Goal: Task Accomplishment & Management: Use online tool/utility

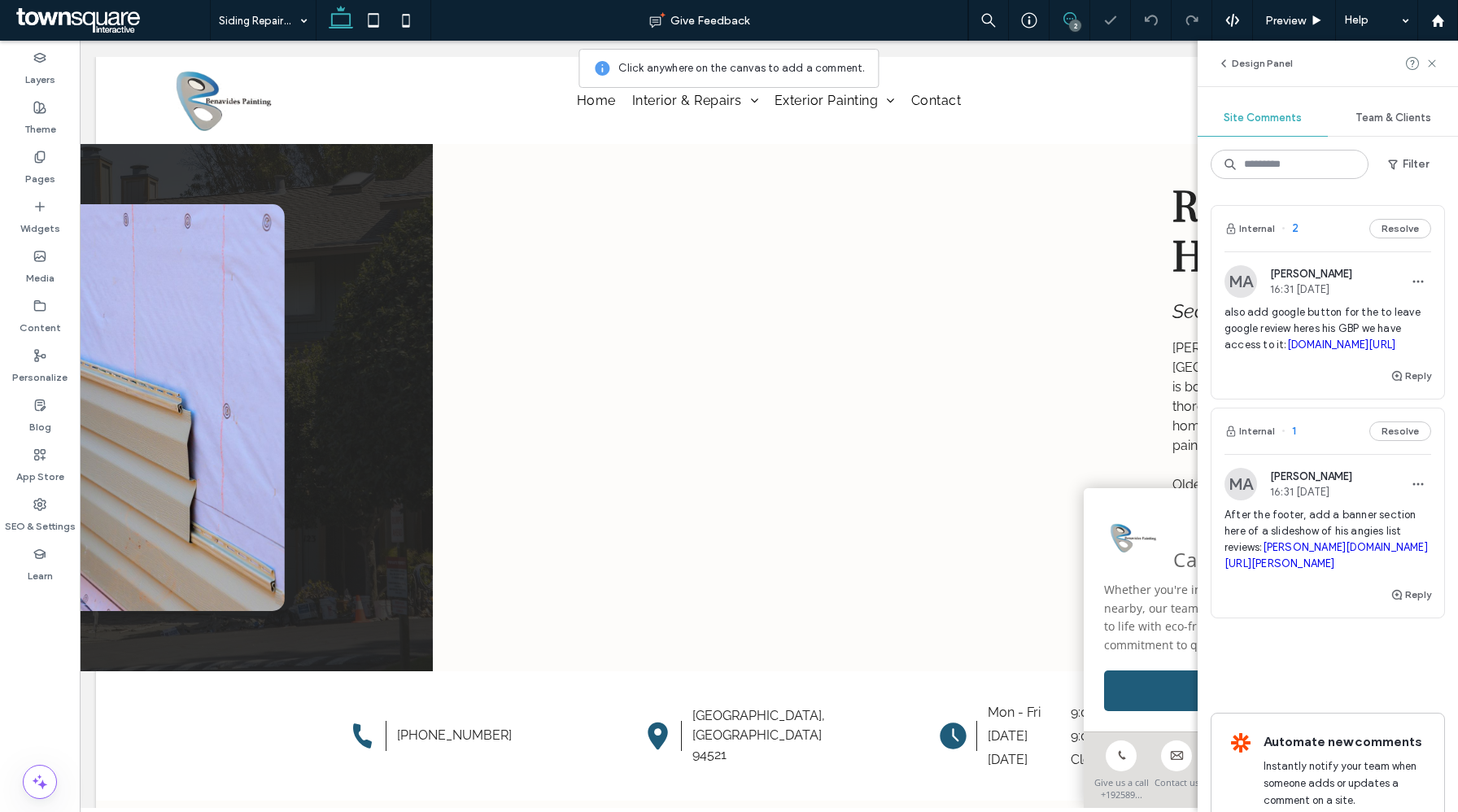
scroll to position [734, 0]
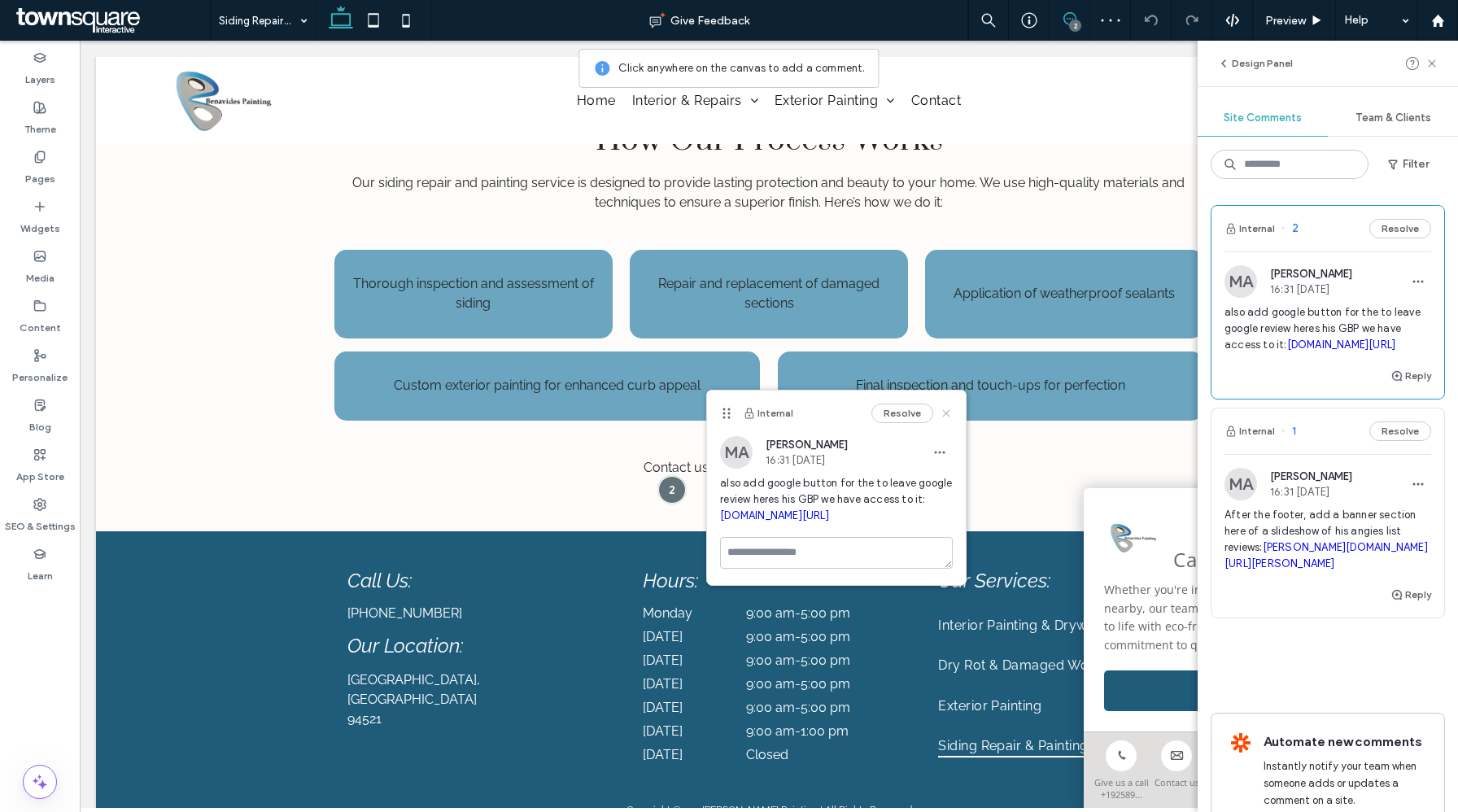
click at [944, 412] on icon at bounding box center [946, 413] width 13 height 13
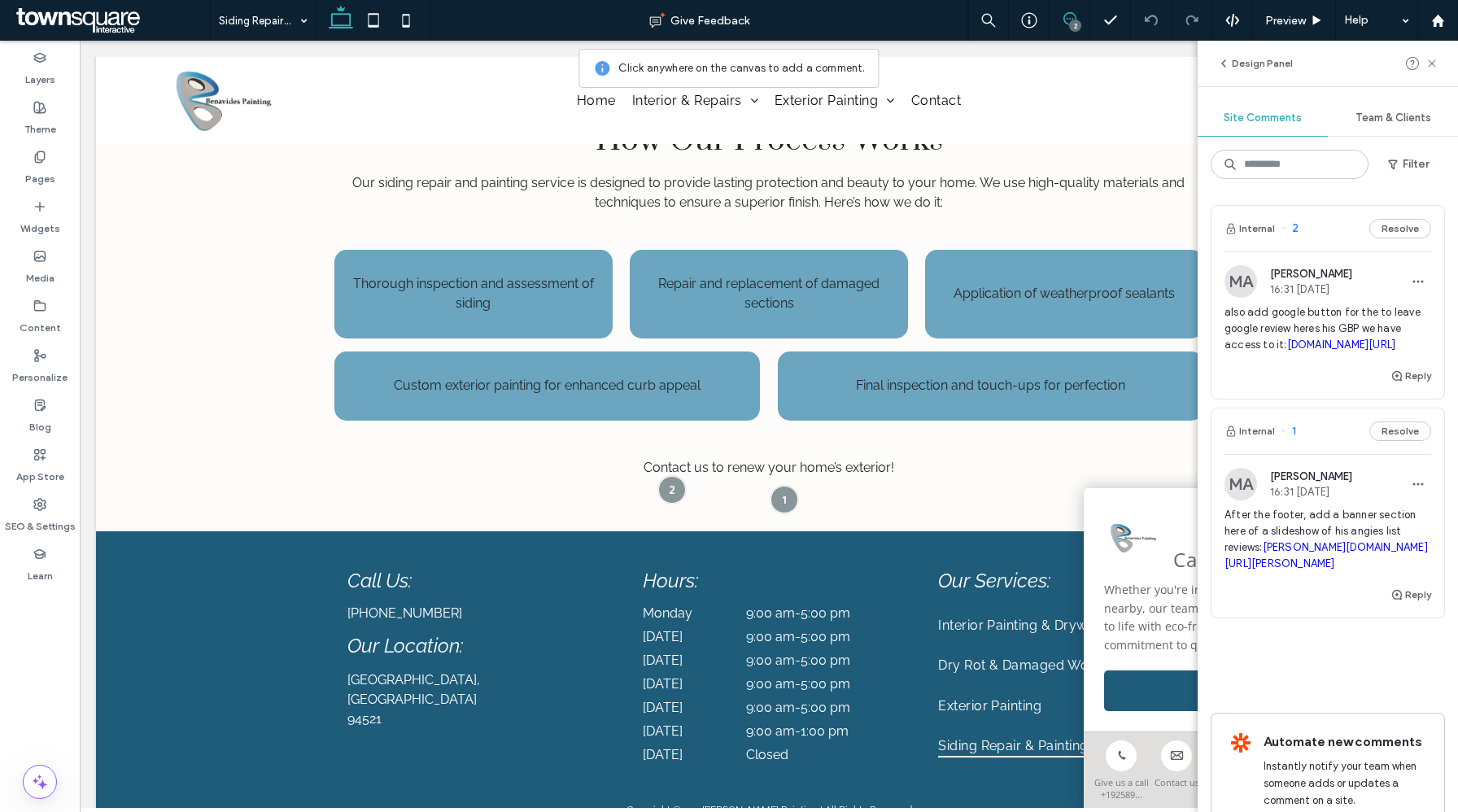
click at [1272, 534] on span "After the footer, add a banner section here of a slideshow of his angies list r…" at bounding box center [1327, 539] width 207 height 65
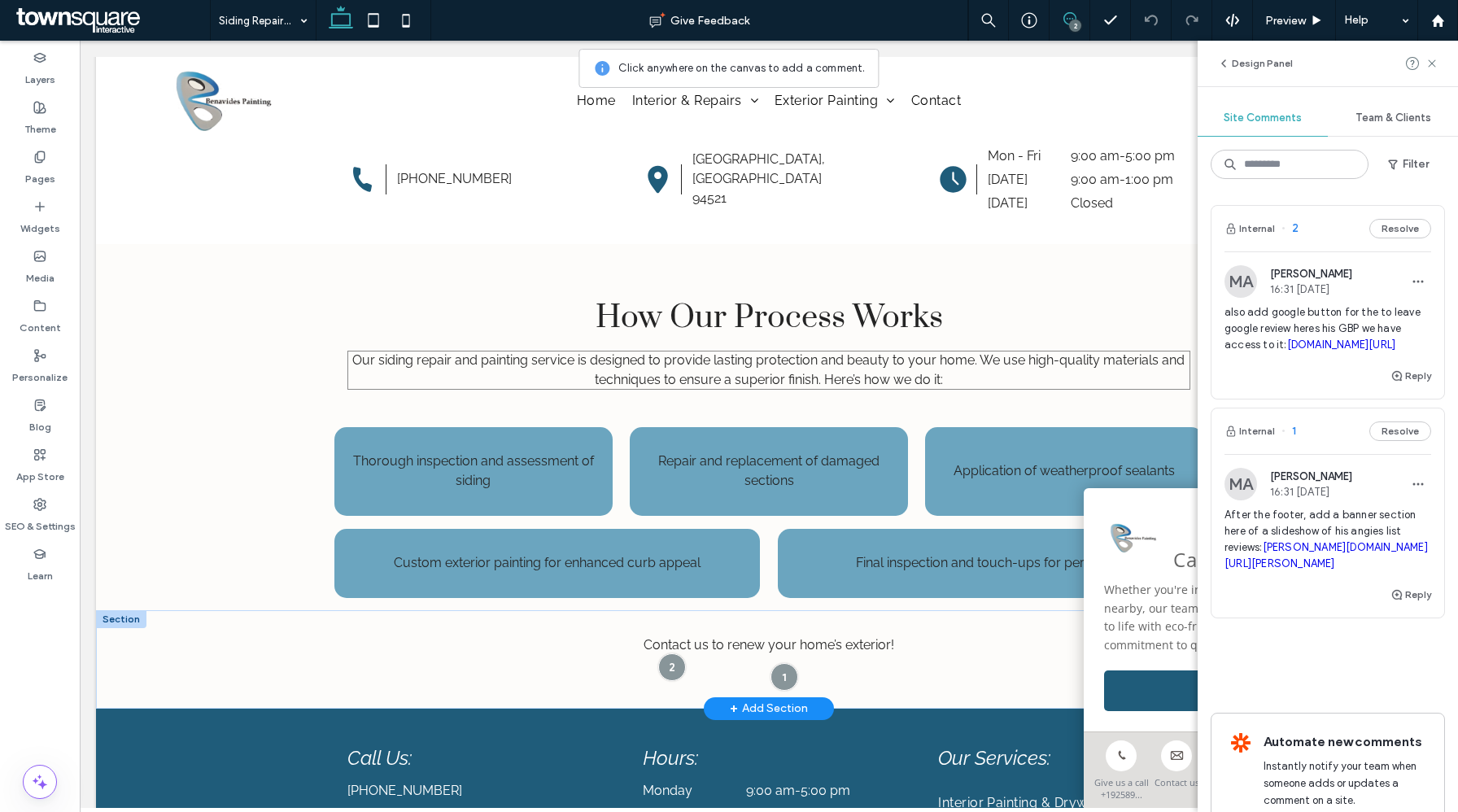
scroll to position [805, 0]
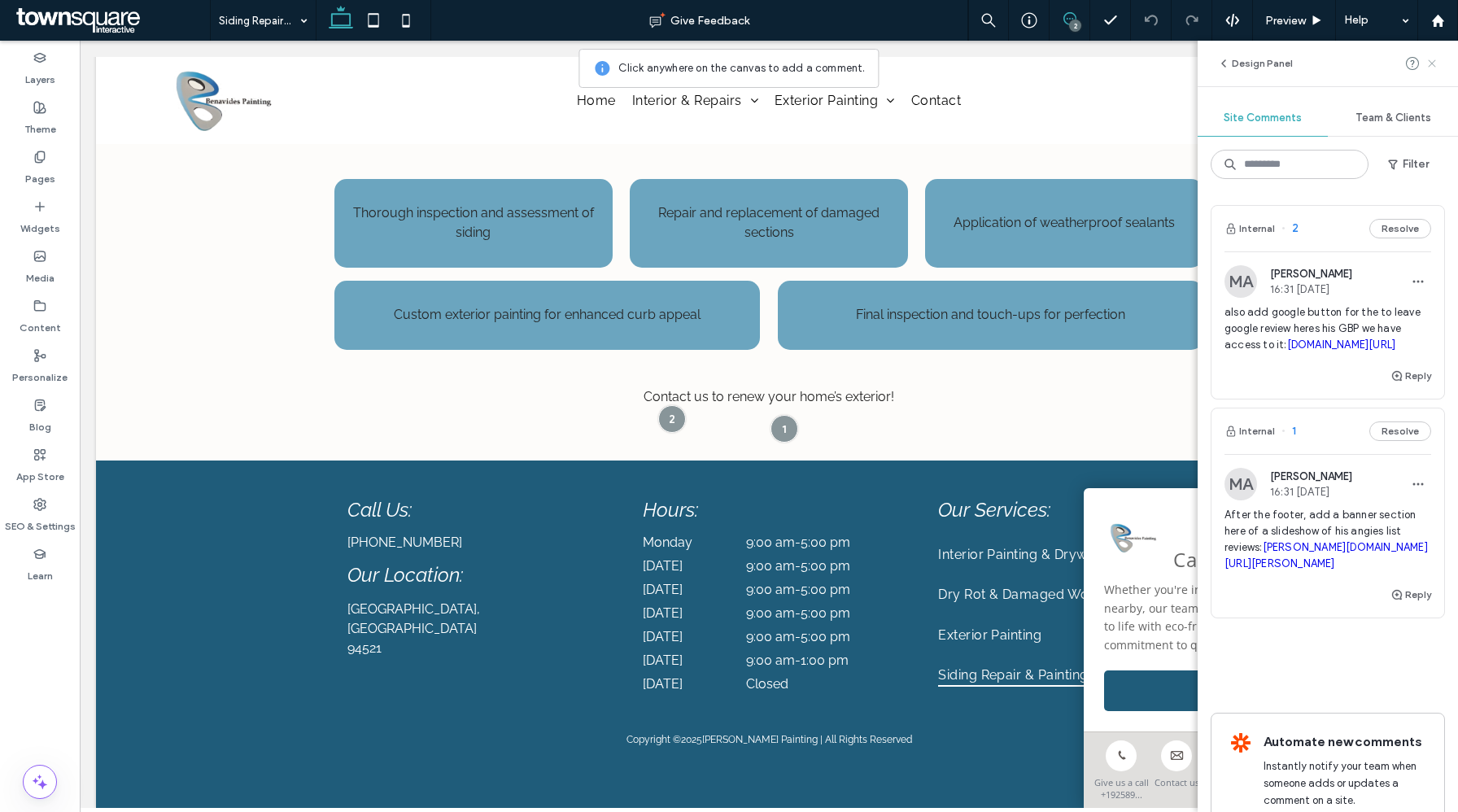
click at [1427, 60] on icon at bounding box center [1432, 64] width 13 height 13
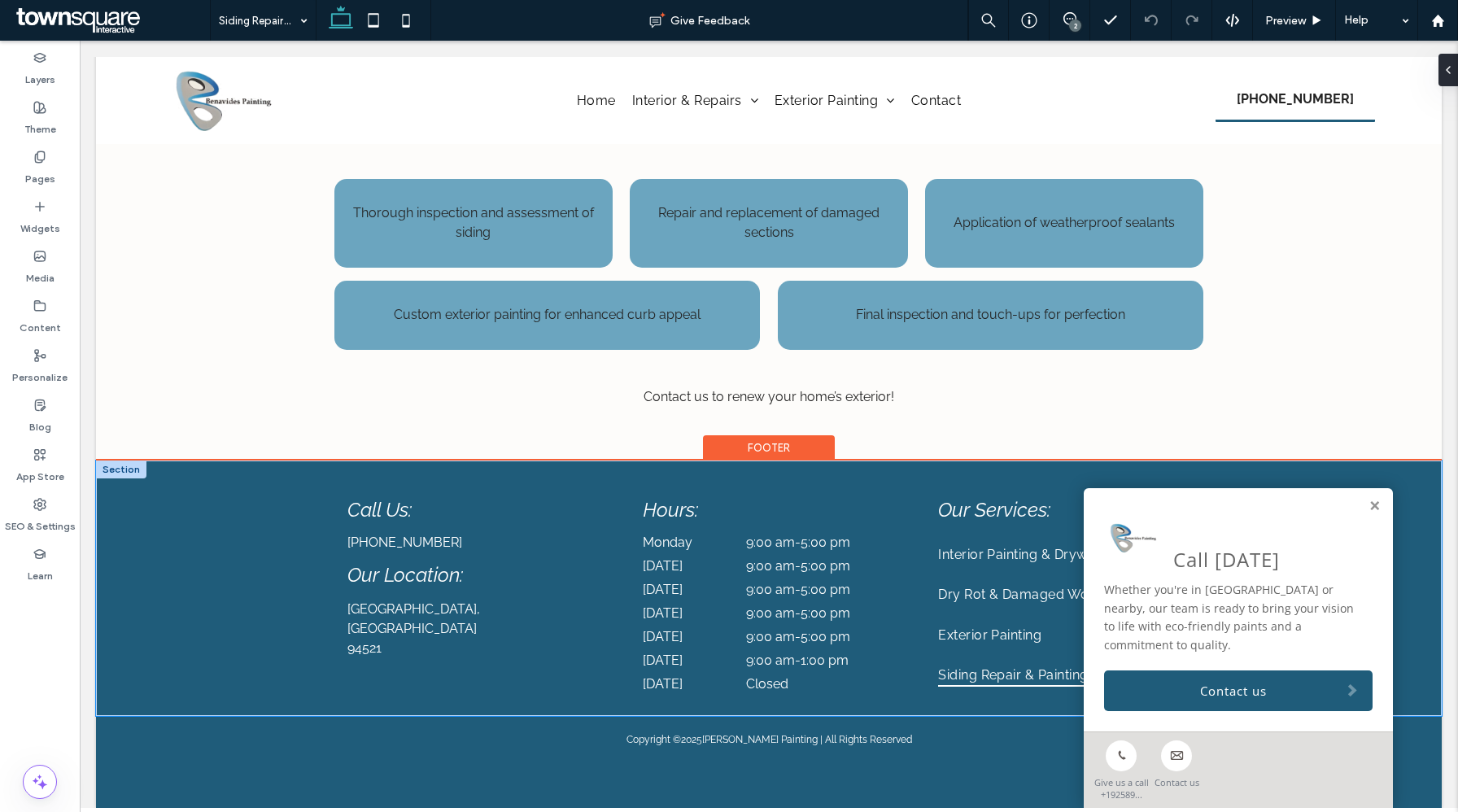
click at [768, 462] on div "Call Us: (925) 899-9438 Our Location: Concord, CA 94521 Hours: Monday 9:00 am -…" at bounding box center [768, 588] width 977 height 257
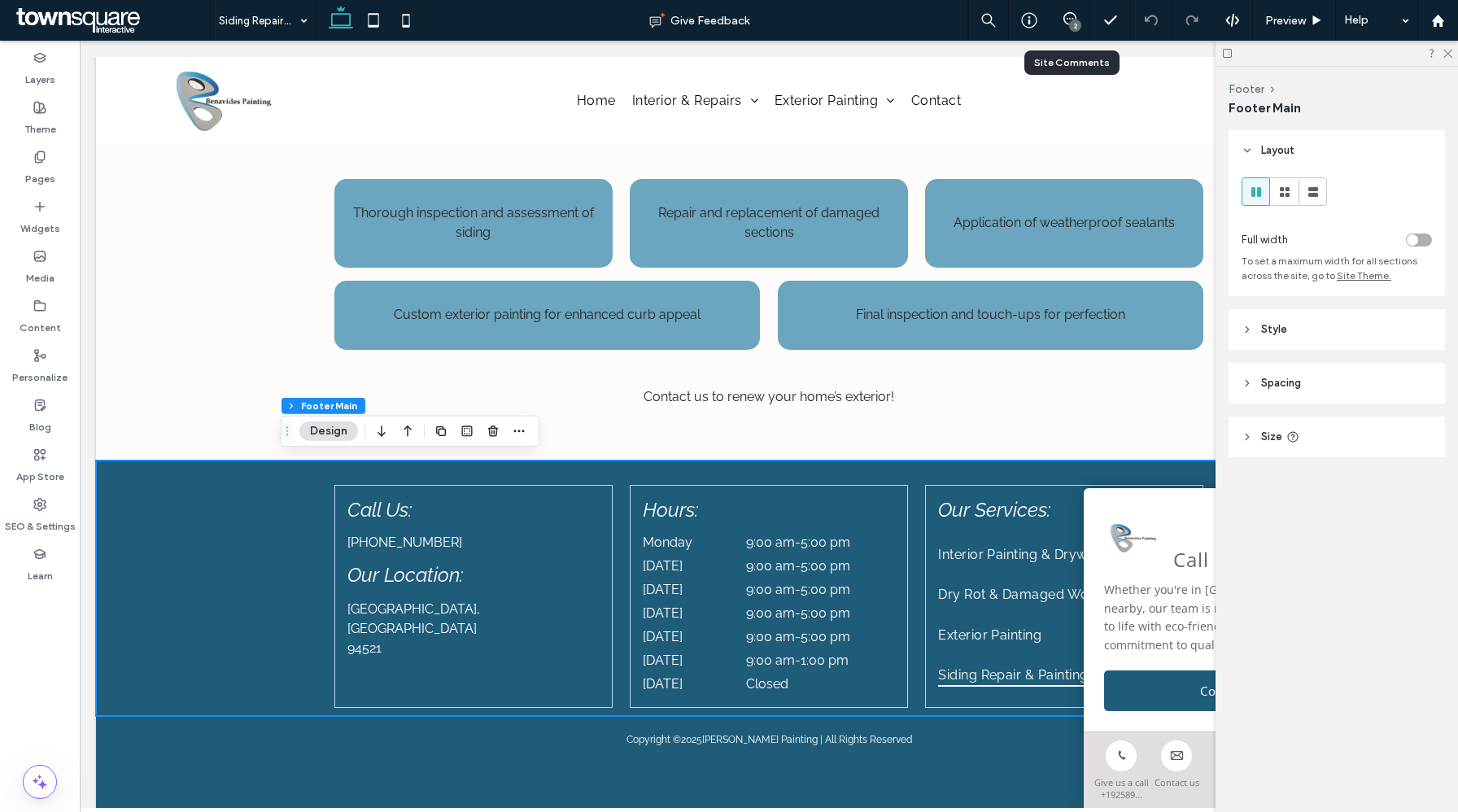
click at [1076, 23] on div "2" at bounding box center [1075, 25] width 12 height 12
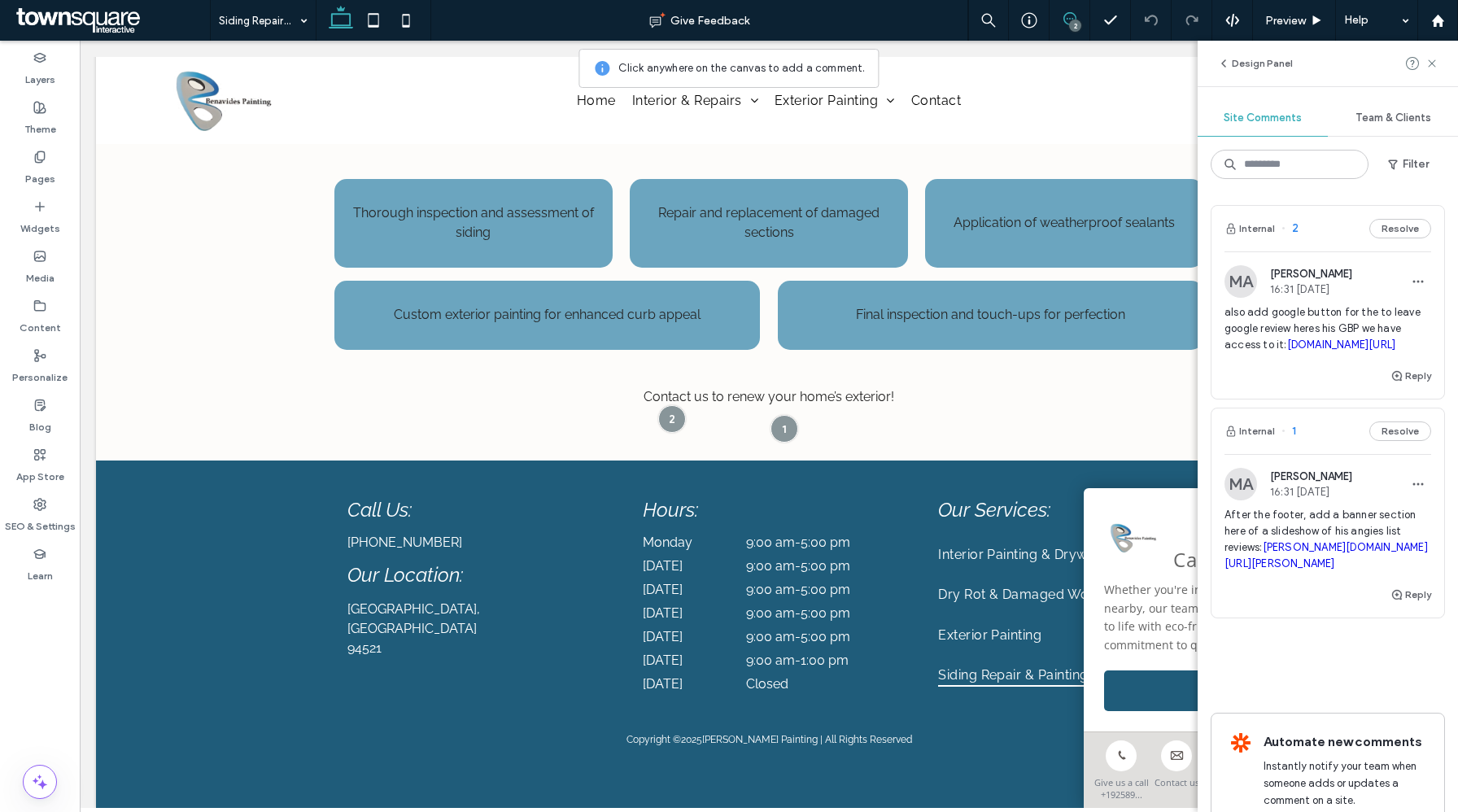
click at [1292, 537] on span "After the footer, add a banner section here of a slideshow of his angies list r…" at bounding box center [1327, 539] width 207 height 65
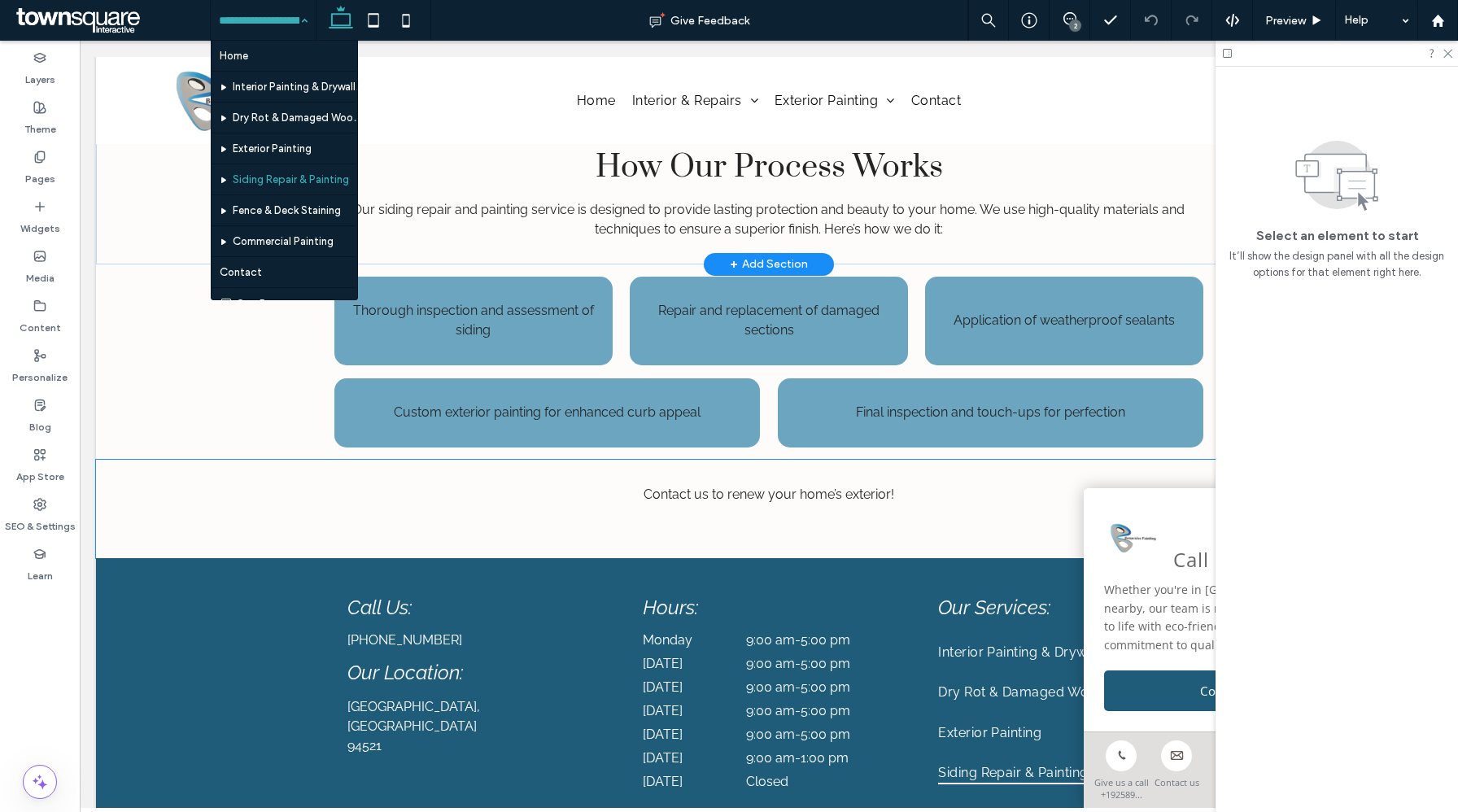
scroll to position [690, 0]
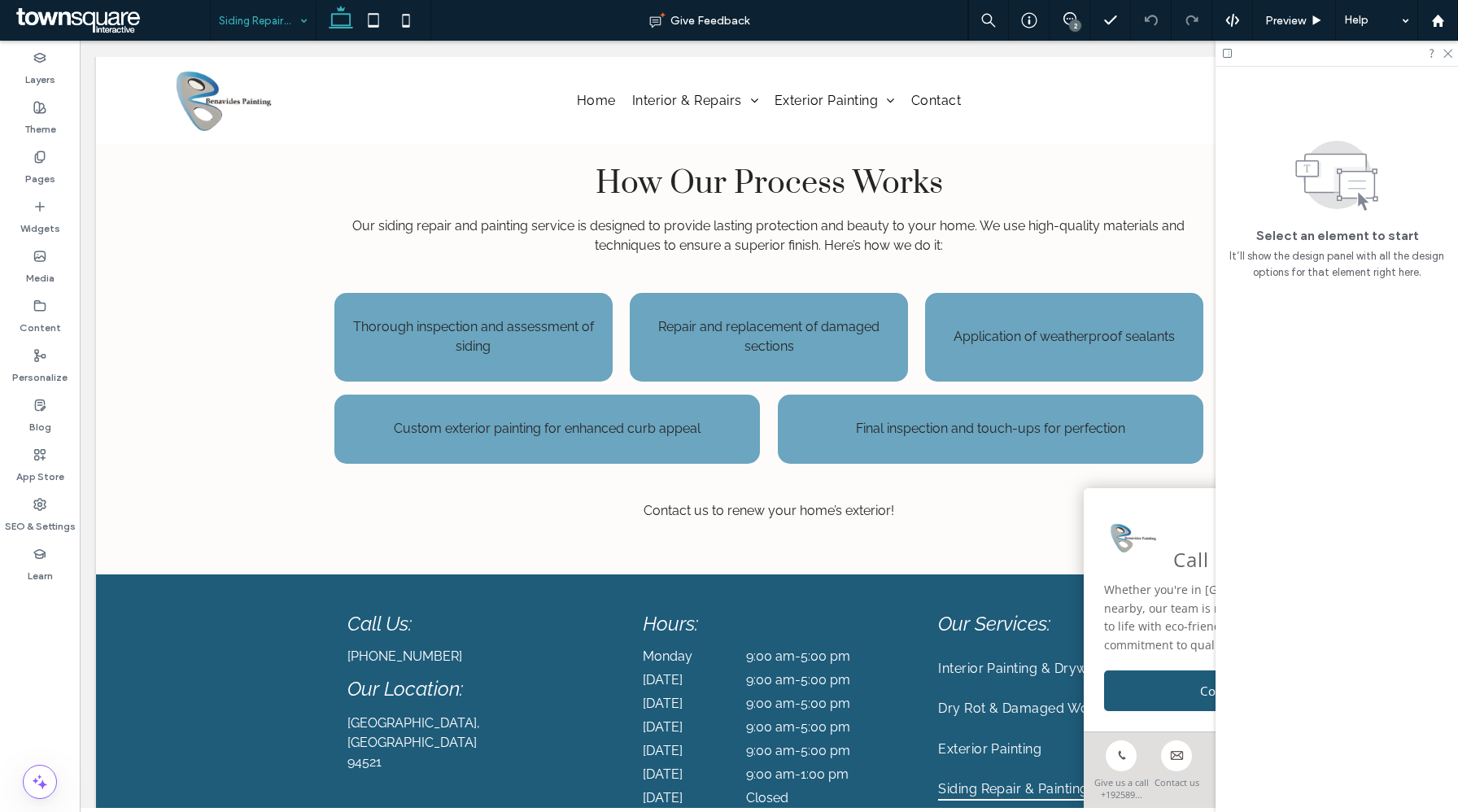
click at [1073, 25] on div "2" at bounding box center [1075, 25] width 12 height 12
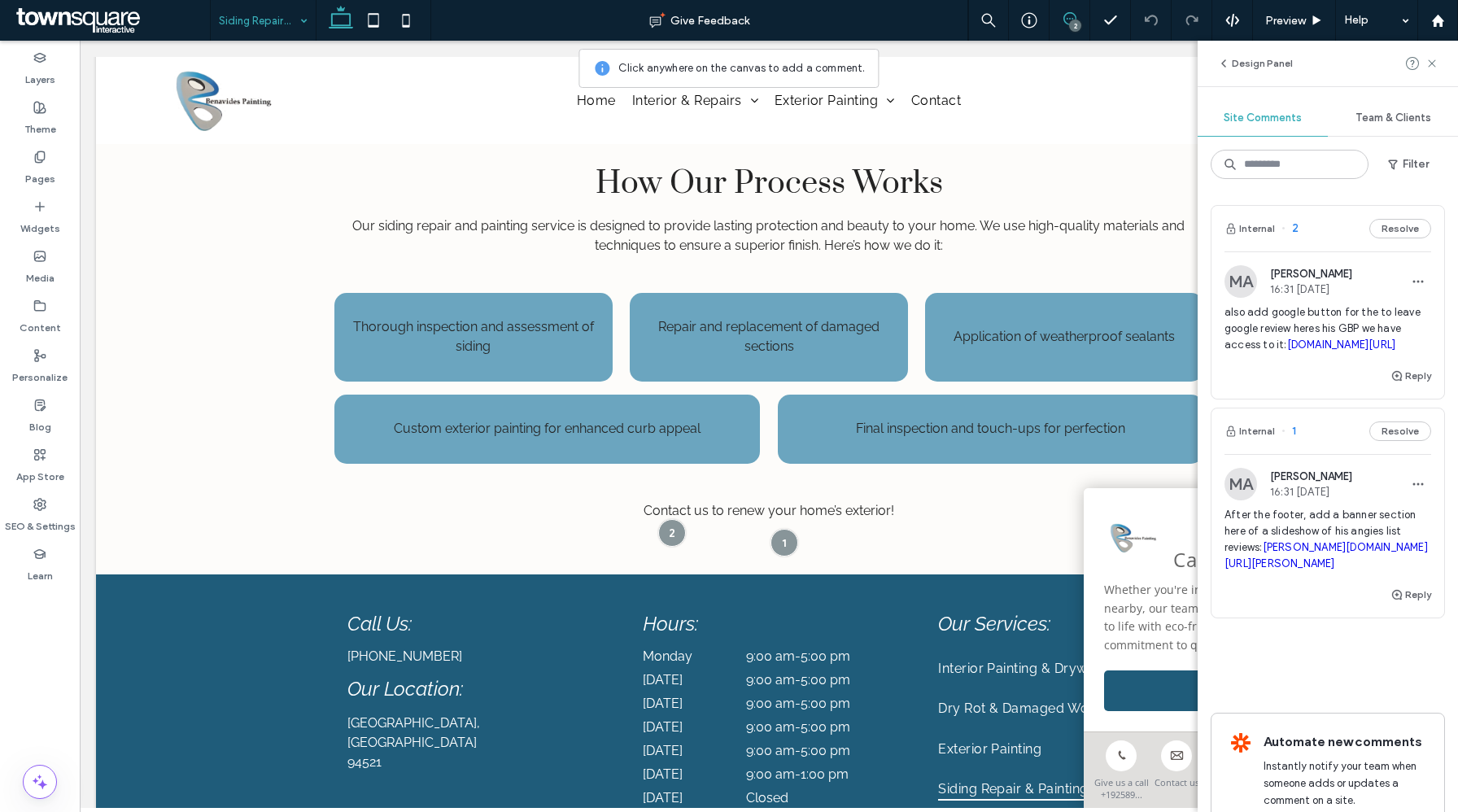
click at [1281, 536] on span "After the footer, add a banner section here of a slideshow of his angies list r…" at bounding box center [1327, 539] width 207 height 65
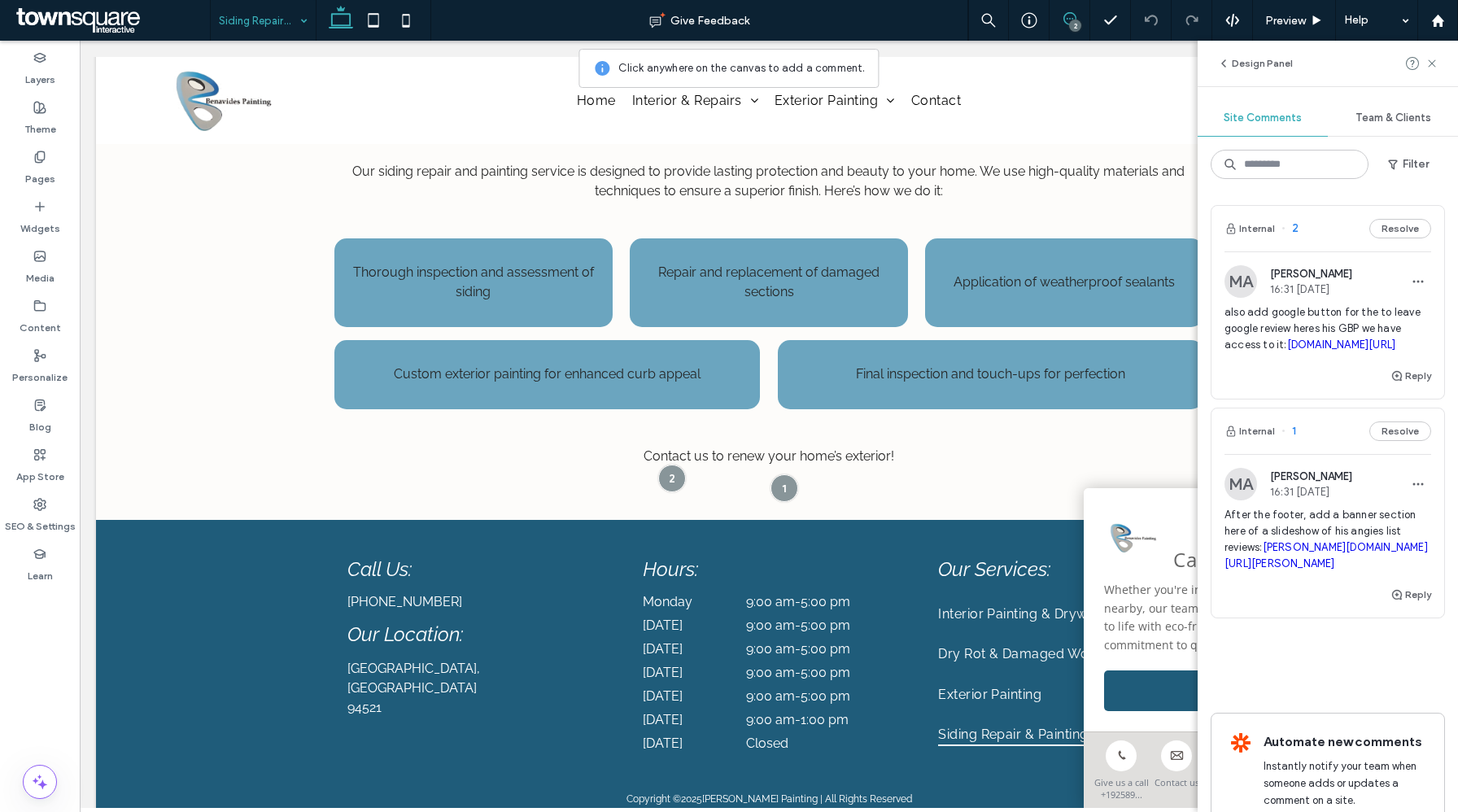
scroll to position [748, 0]
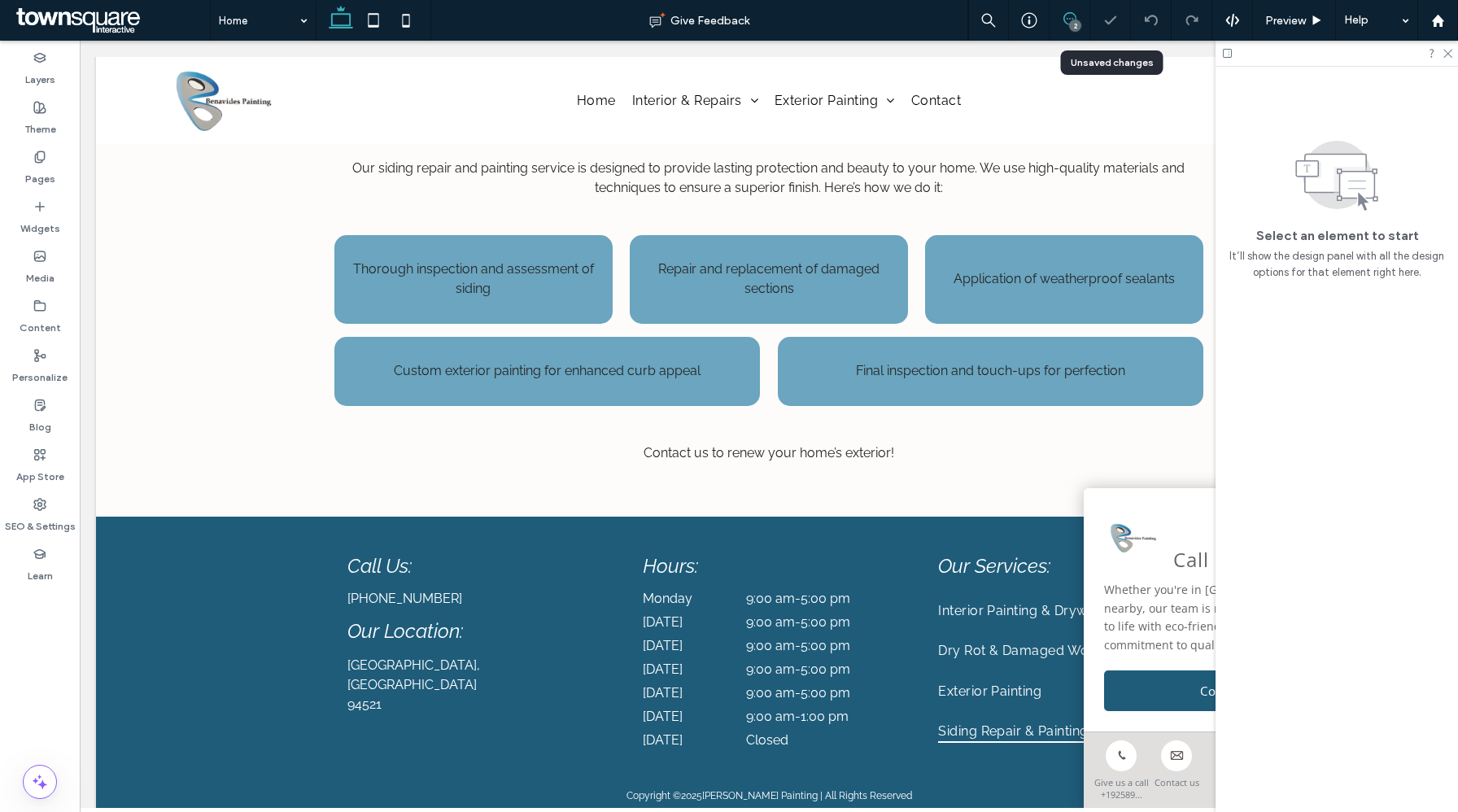
click at [1072, 14] on use at bounding box center [1070, 19] width 13 height 13
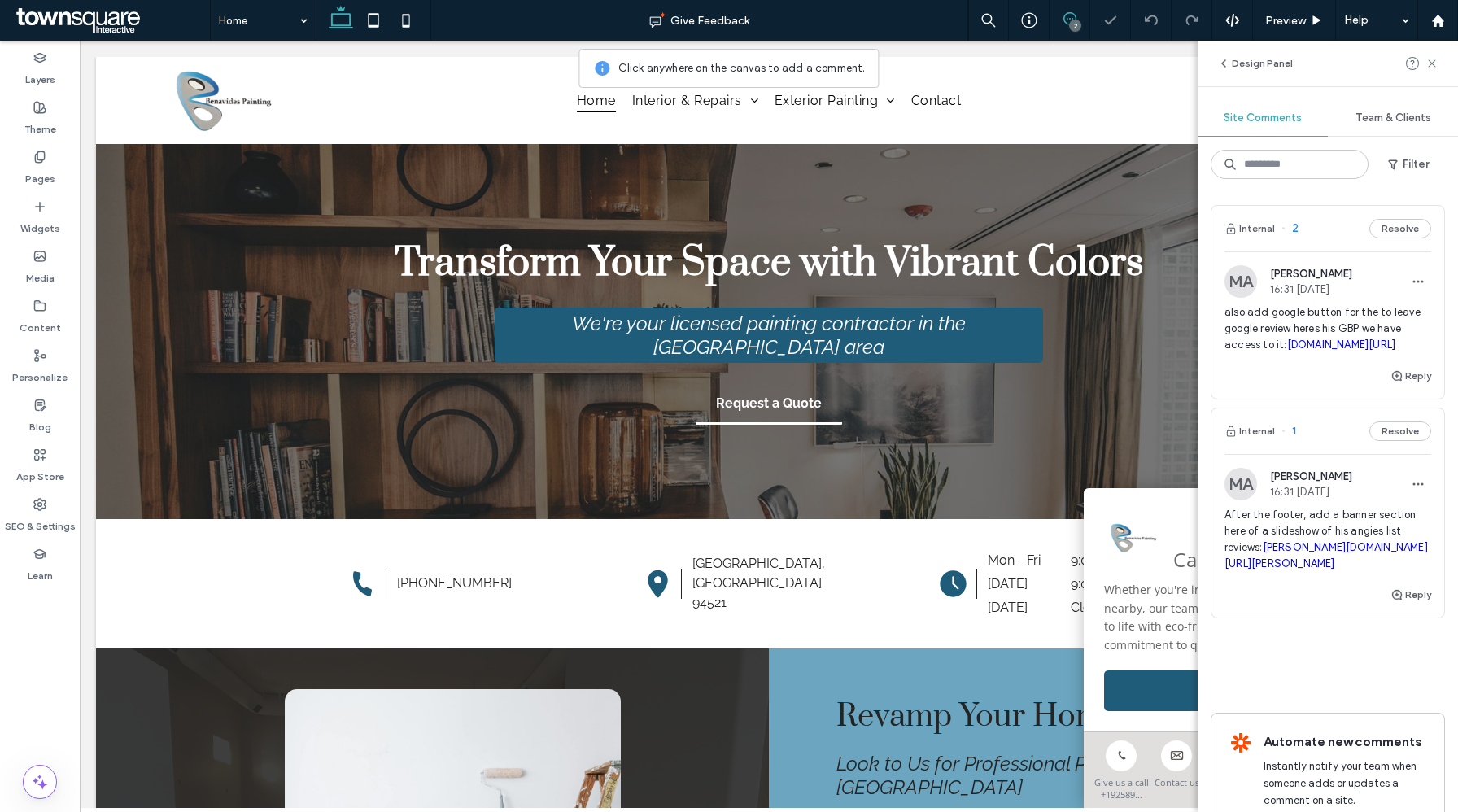
click at [1290, 298] on div "MA Michaela Abioye 16:31 Sep 15 2025 also add google button for the to leave go…" at bounding box center [1327, 315] width 207 height 100
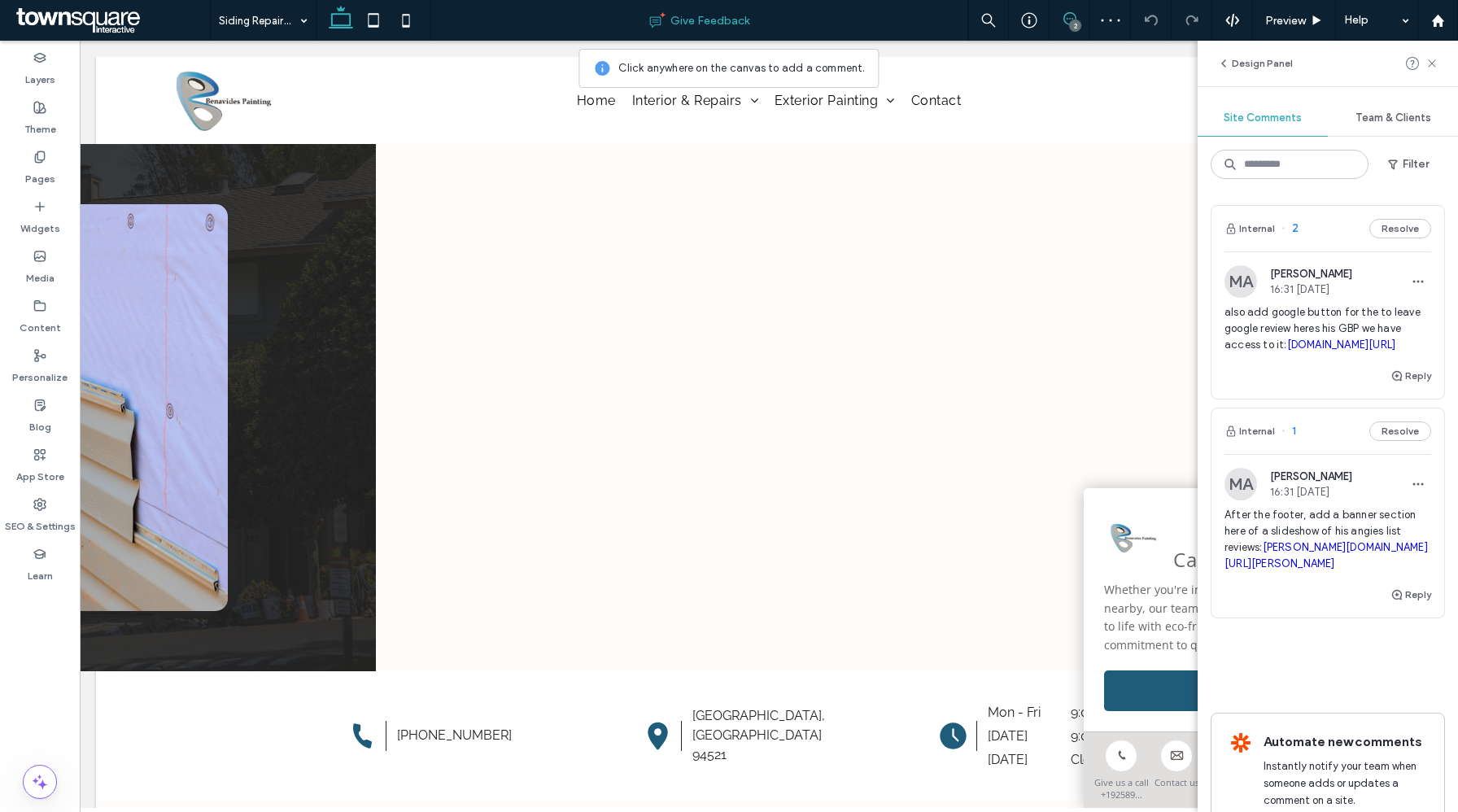
scroll to position [734, 0]
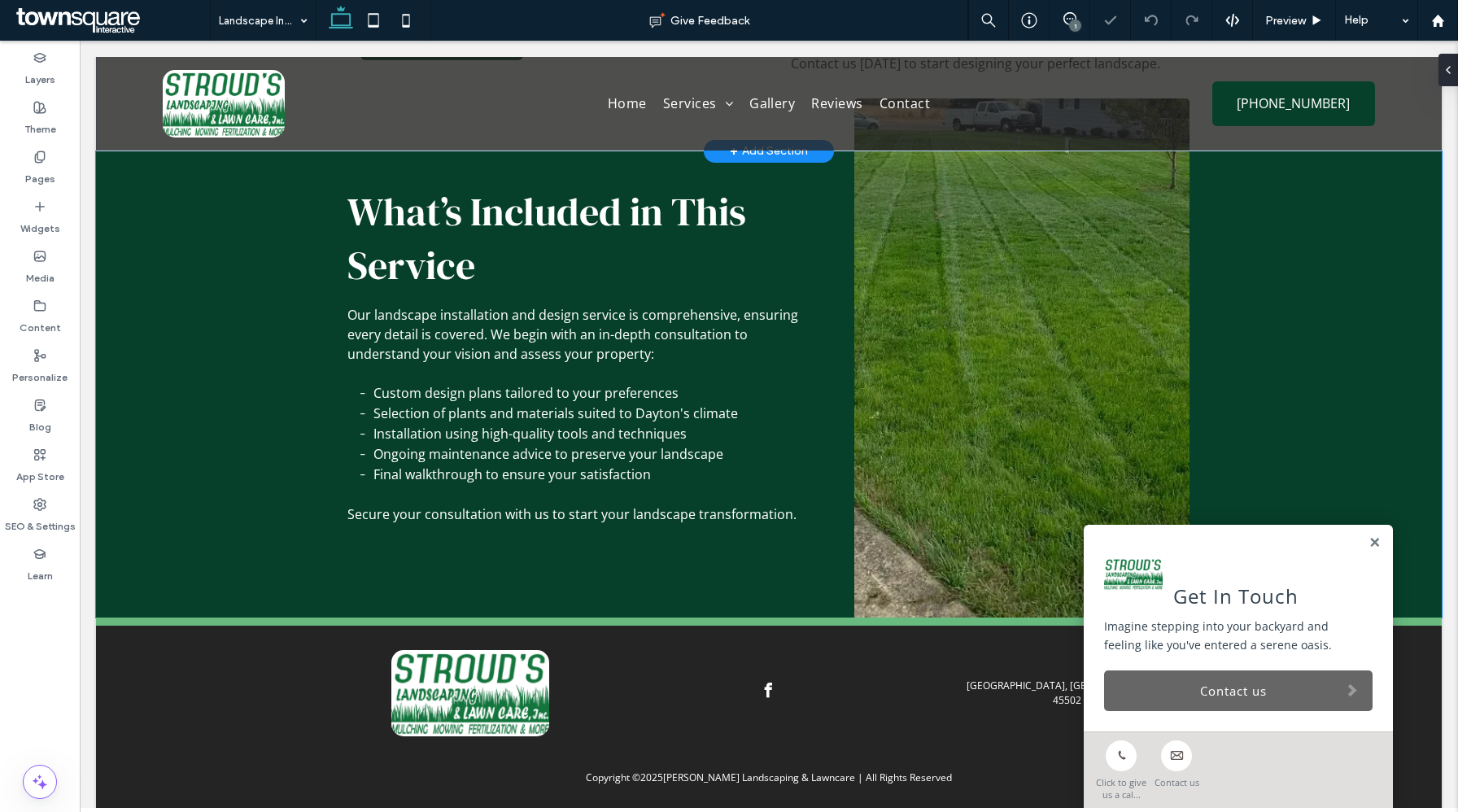
scroll to position [522, 0]
click at [271, 19] on input at bounding box center [259, 20] width 81 height 41
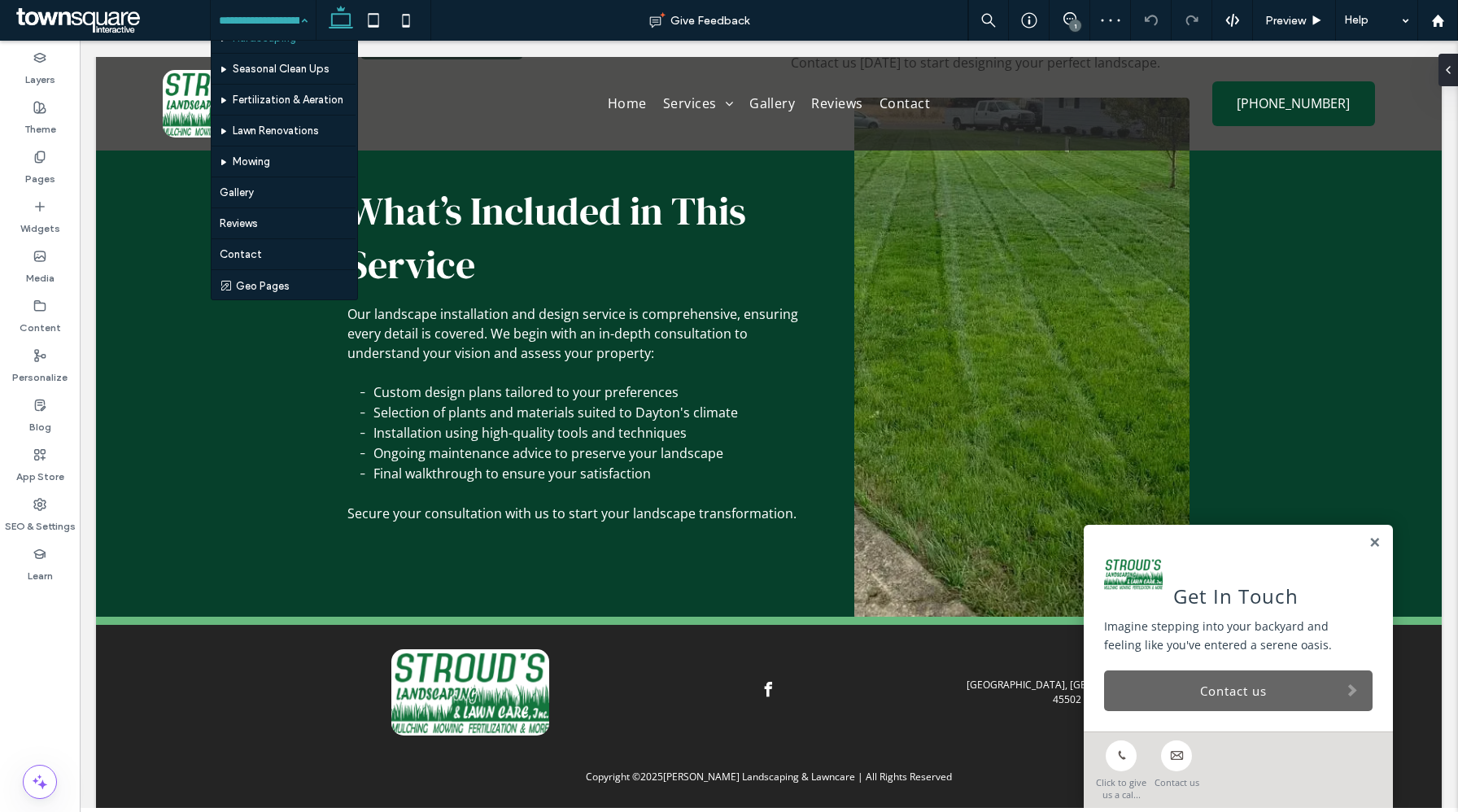
scroll to position [88, 0]
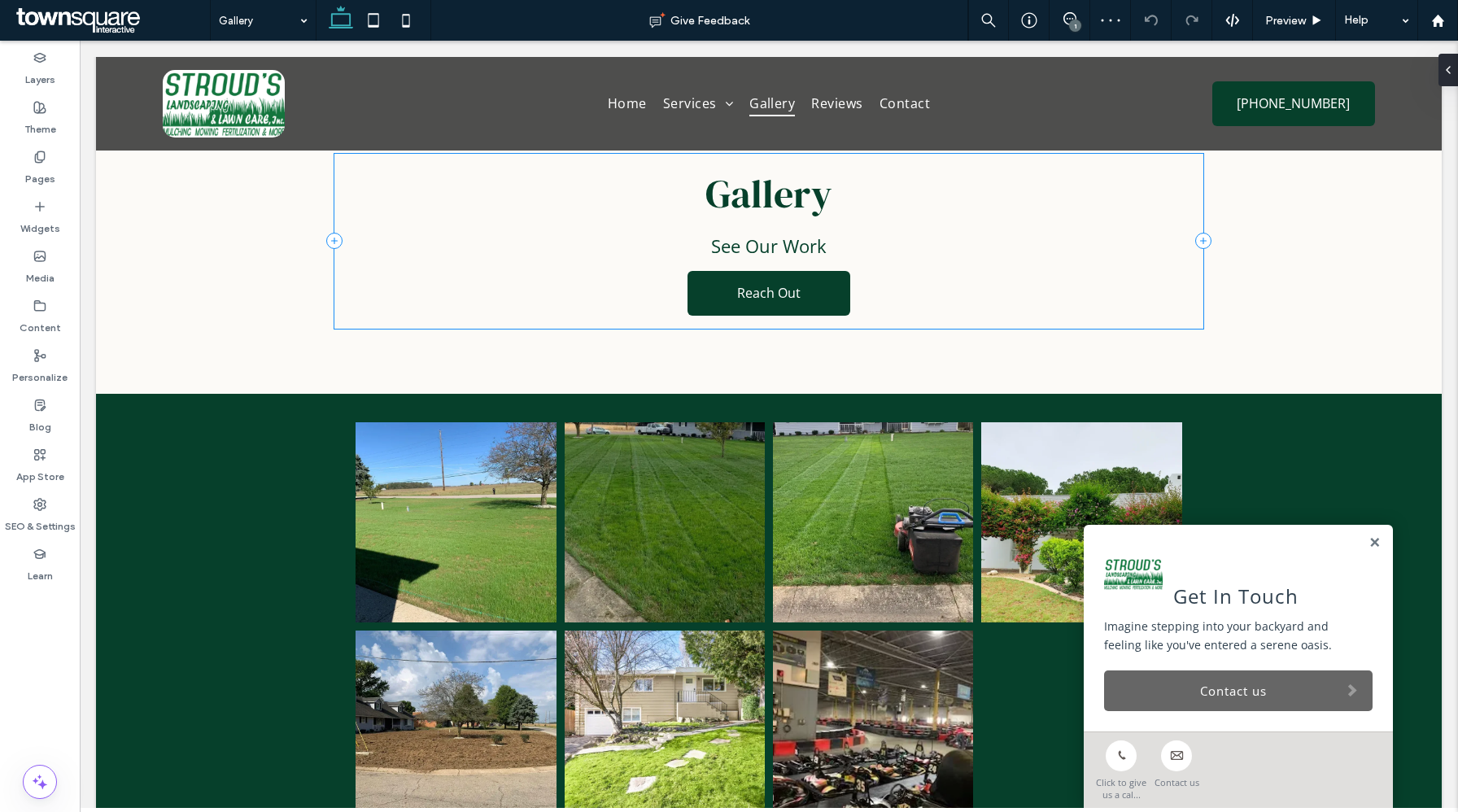
scroll to position [38, 0]
